Goal: Task Accomplishment & Management: Manage account settings

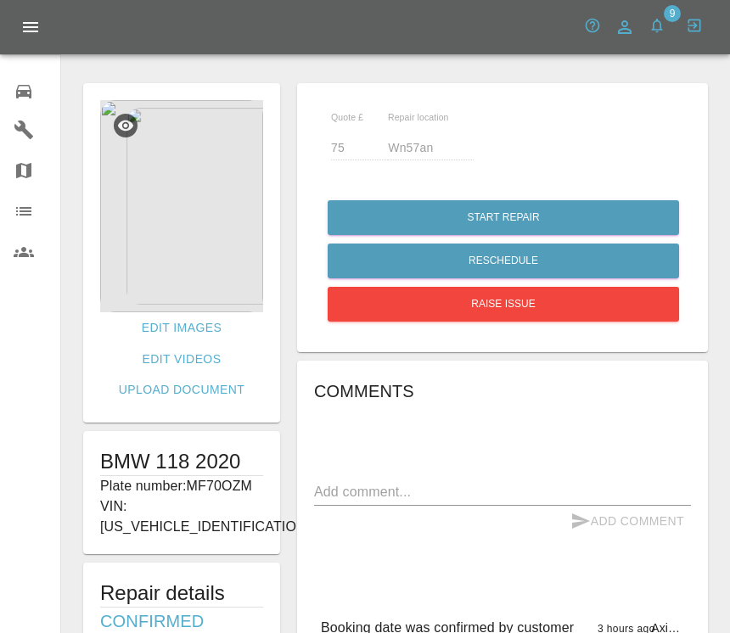
click at [254, 257] on img at bounding box center [181, 206] width 163 height 212
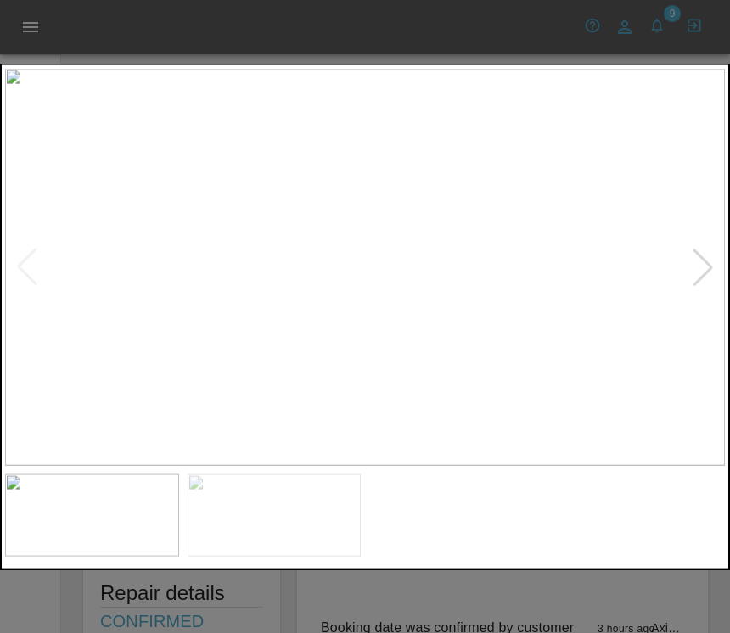
click at [126, 519] on img at bounding box center [92, 514] width 174 height 82
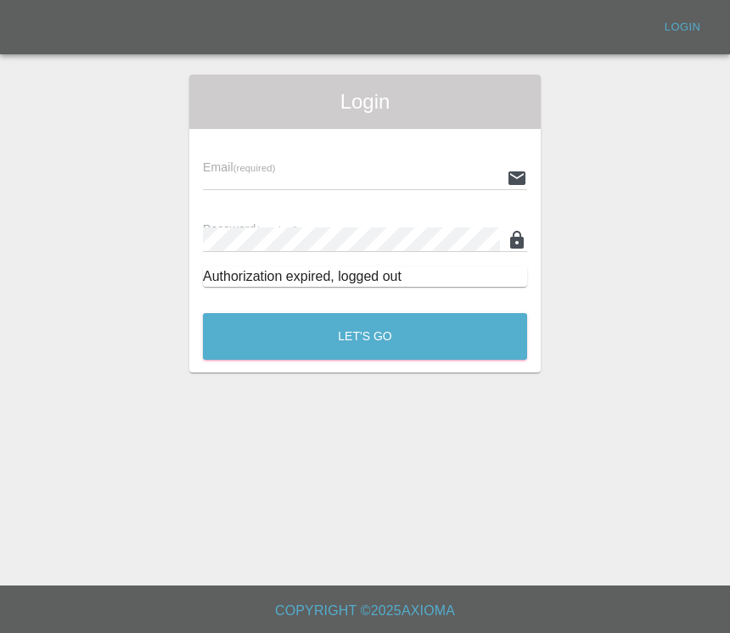
scroll to position [26, 0]
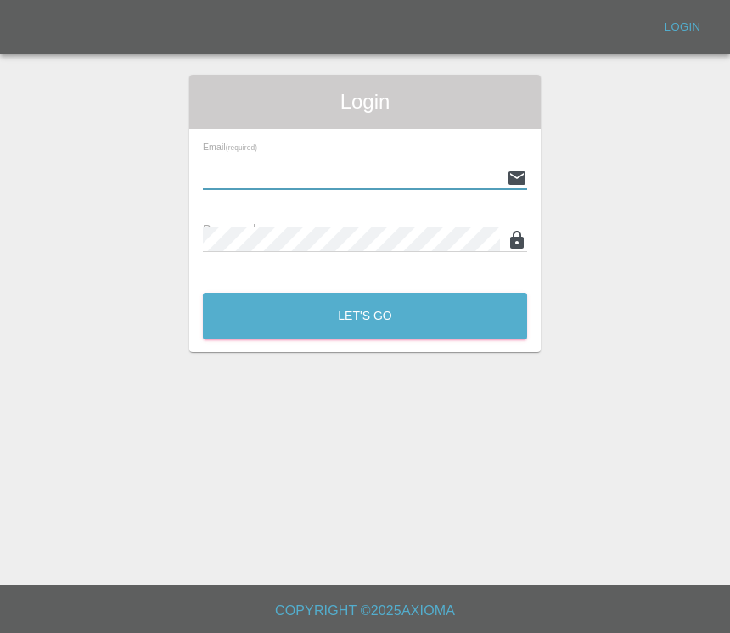
type input "mjrcosmeticcarrepairs@gmail.com"
click at [365, 316] on button "Let's Go" at bounding box center [365, 316] width 324 height 47
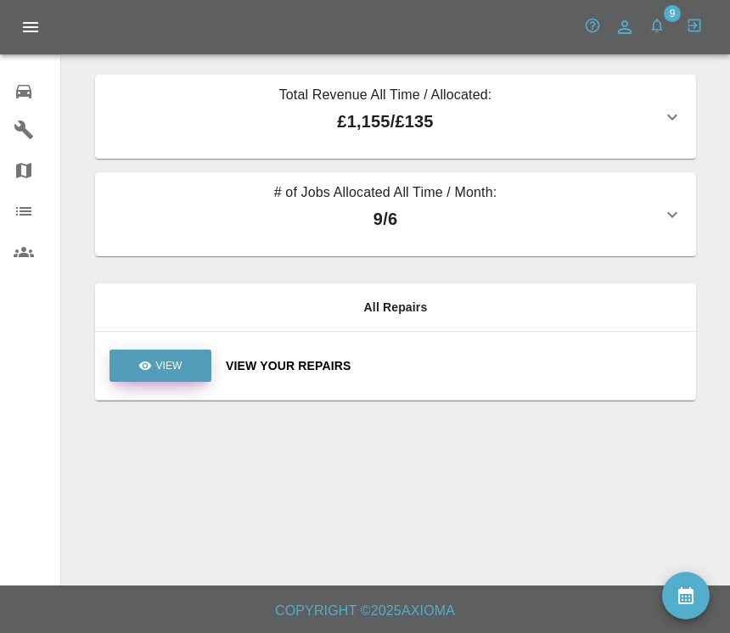
click at [170, 364] on p "View" at bounding box center [168, 365] width 26 height 15
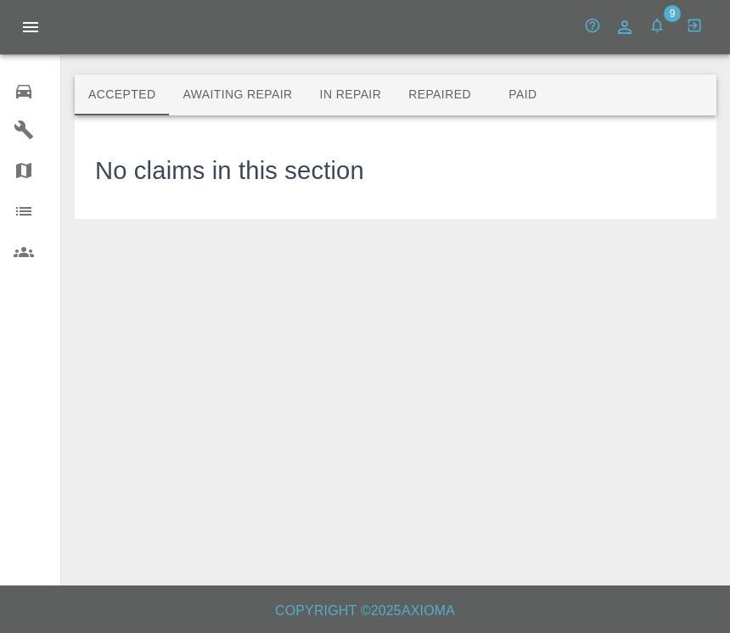
click at [249, 78] on button "Awaiting Repair" at bounding box center [237, 95] width 137 height 41
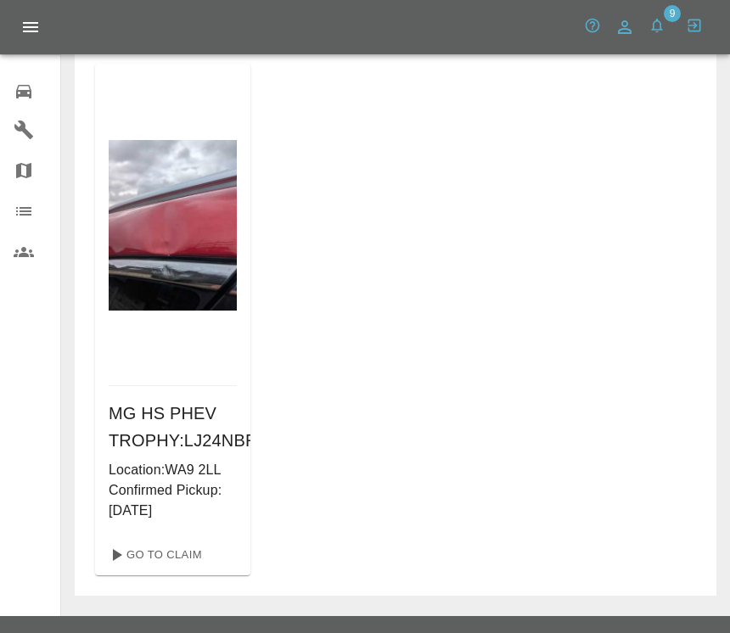
scroll to position [737, 0]
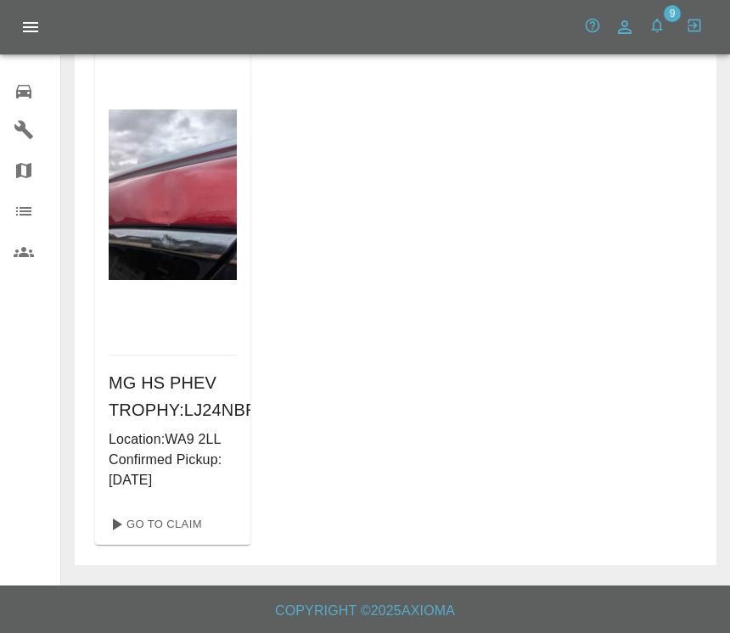
click at [671, 9] on span "9" at bounding box center [672, 13] width 17 height 17
click at [660, 28] on icon "button" at bounding box center [656, 26] width 11 height 14
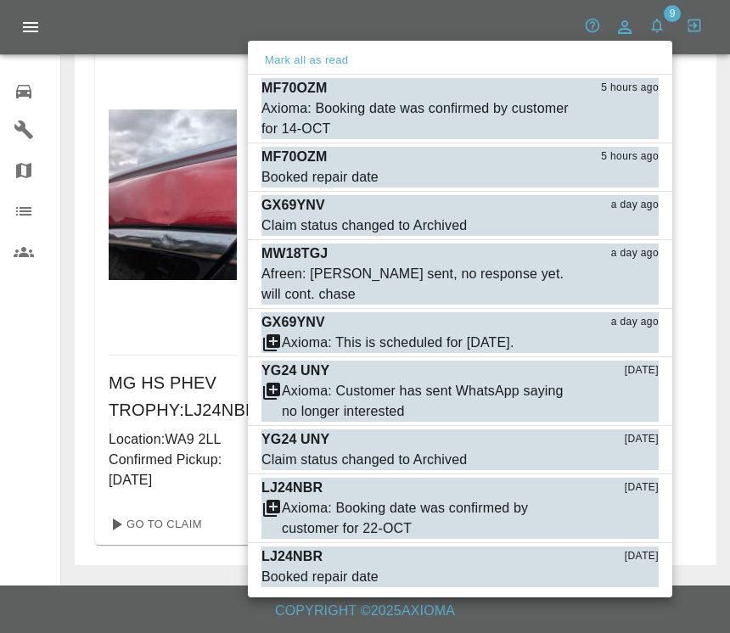
click at [546, 207] on div "GX69YNV a day ago" at bounding box center [459, 205] width 397 height 20
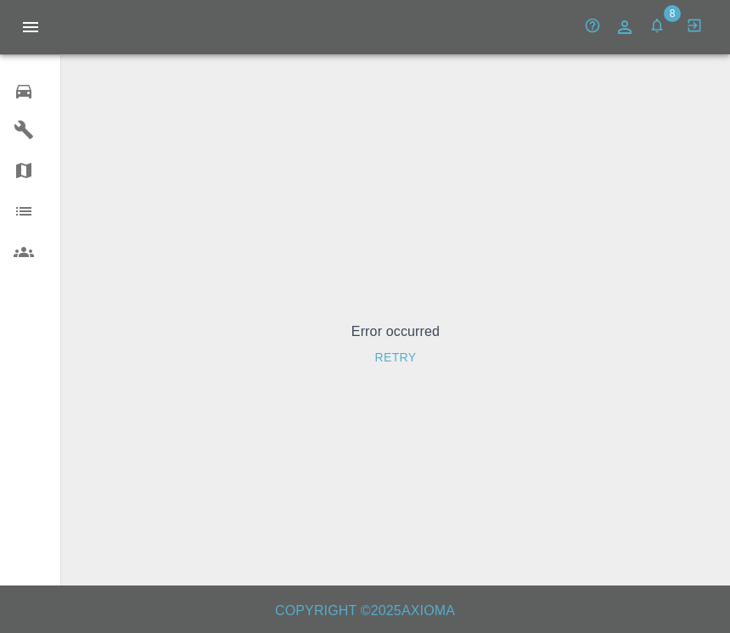
click at [26, 76] on link "0 Repair home" at bounding box center [30, 89] width 60 height 41
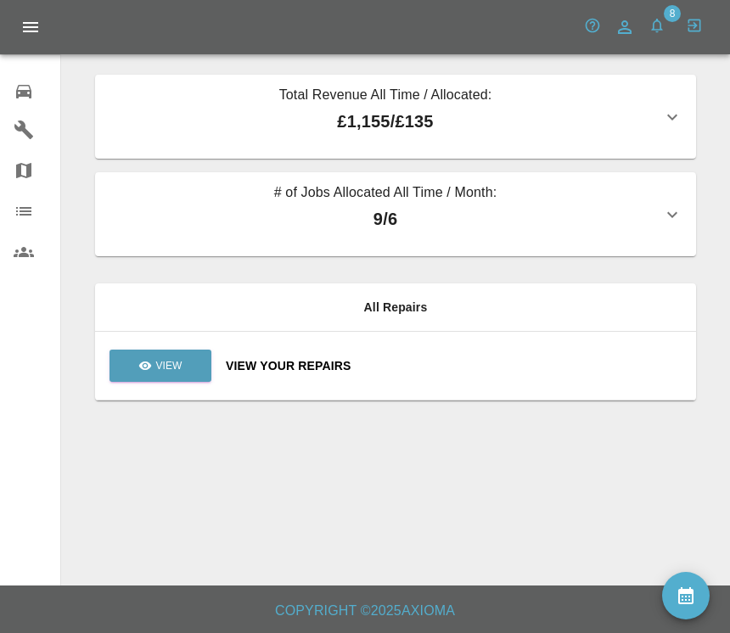
click at [462, 192] on p "# of Jobs Allocated All Time / Month:" at bounding box center [385, 194] width 553 height 24
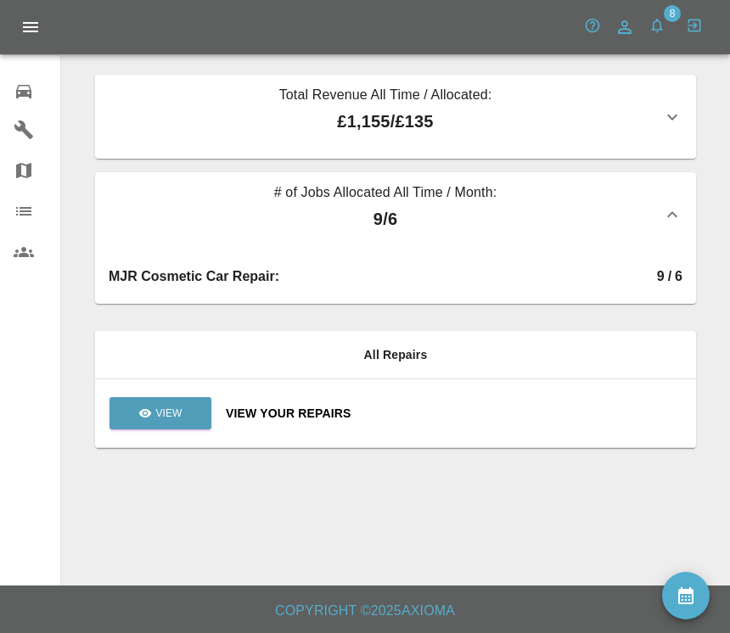
click at [482, 107] on p "Total Revenue All Time / Allocated:" at bounding box center [385, 97] width 553 height 24
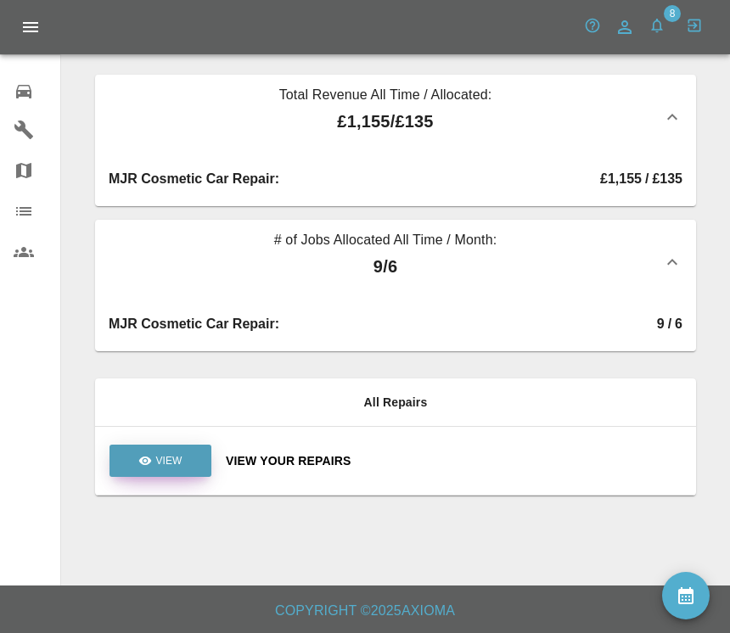
click at [181, 447] on link "View" at bounding box center [160, 461] width 102 height 32
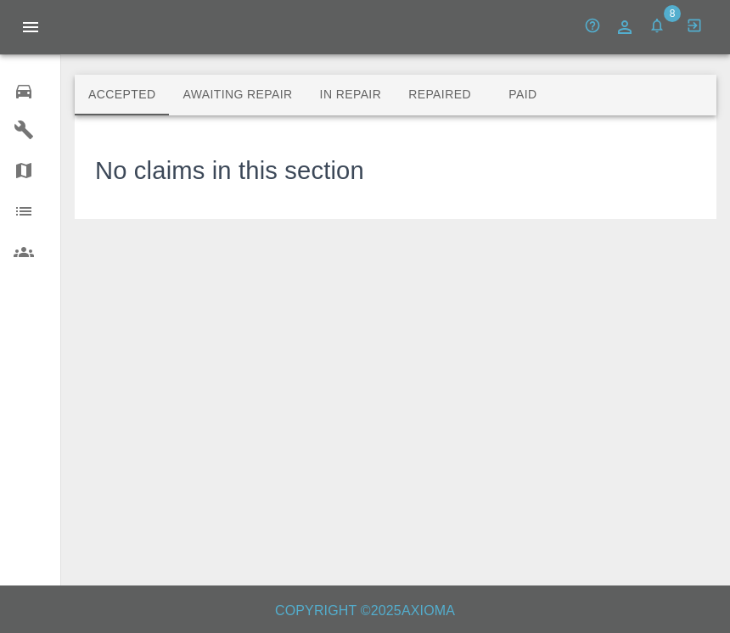
click at [272, 83] on button "Awaiting Repair" at bounding box center [237, 95] width 137 height 41
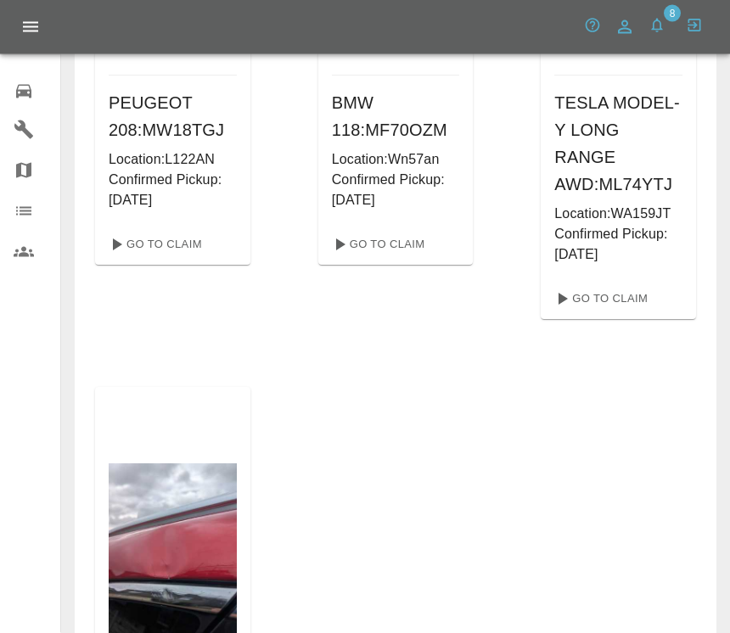
scroll to position [368, 0]
